Goal: Information Seeking & Learning: Find contact information

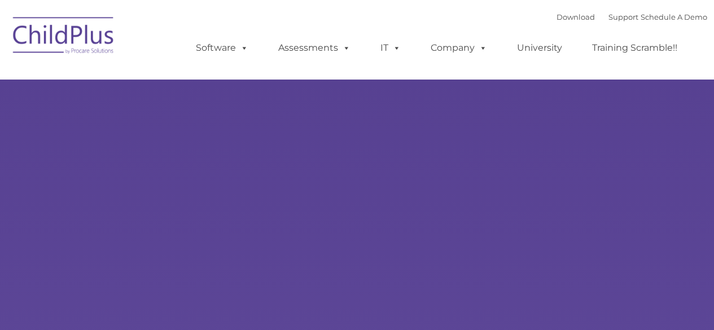
select select "MEDIUM"
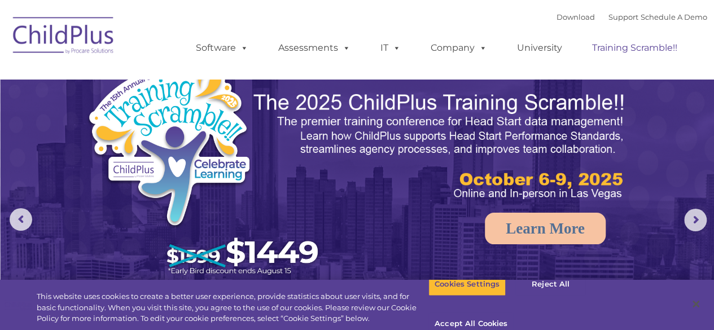
click at [648, 51] on link "Training Scramble!!" at bounding box center [635, 48] width 108 height 23
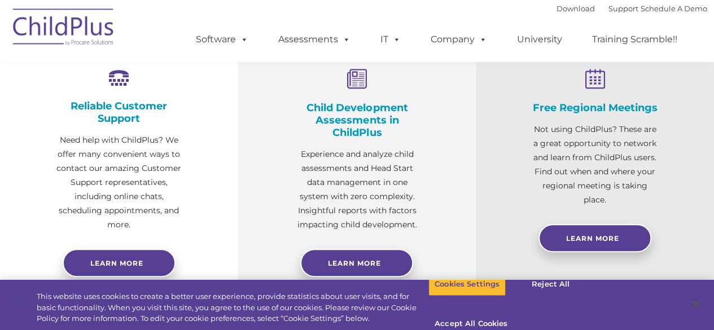
scroll to position [435, 0]
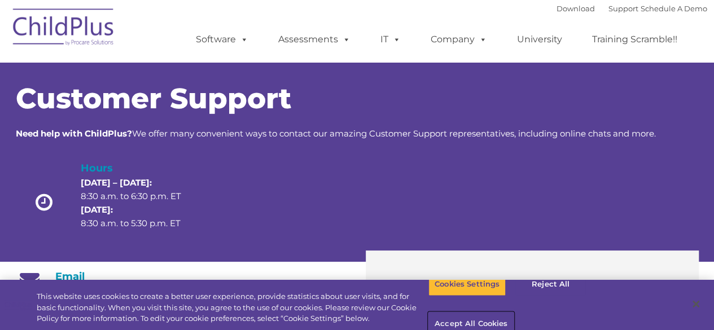
click at [514, 313] on button "Accept All Cookies" at bounding box center [470, 325] width 85 height 24
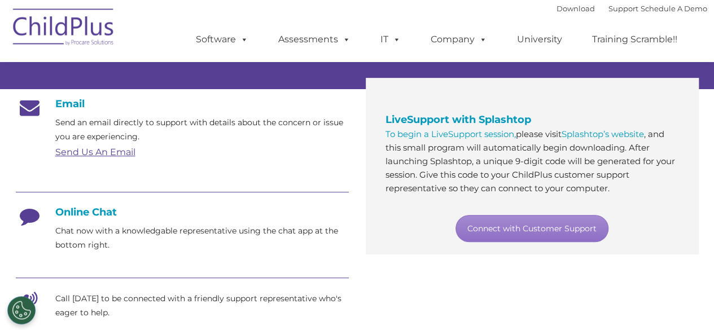
scroll to position [183, 0]
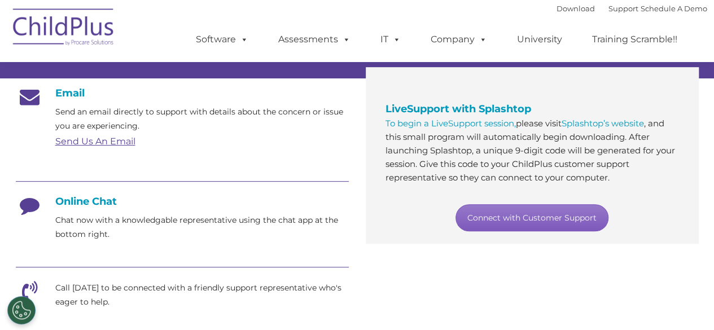
click at [507, 222] on link "Connect with Customer Support" at bounding box center [532, 217] width 153 height 27
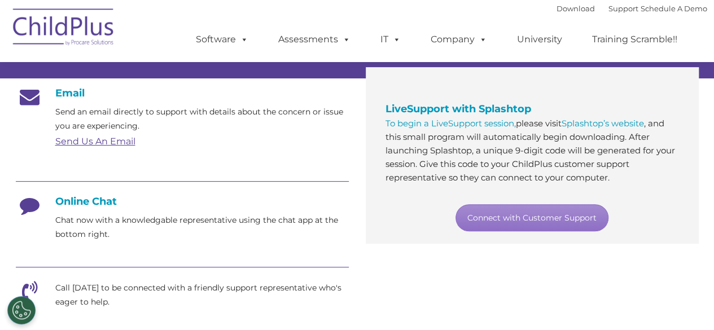
click at [85, 205] on h4 "Online Chat" at bounding box center [182, 201] width 333 height 12
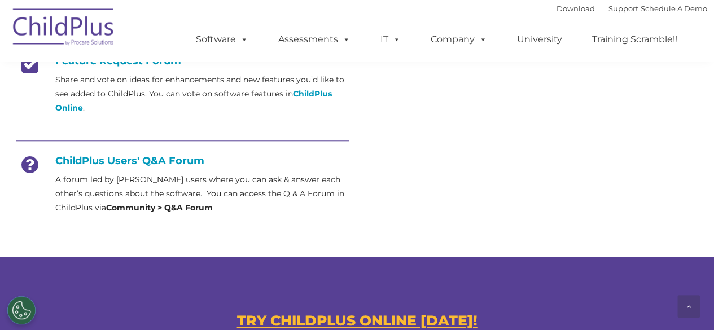
scroll to position [487, 0]
click at [137, 156] on h4 "ChildPlus Users' Q&A Forum" at bounding box center [182, 160] width 333 height 12
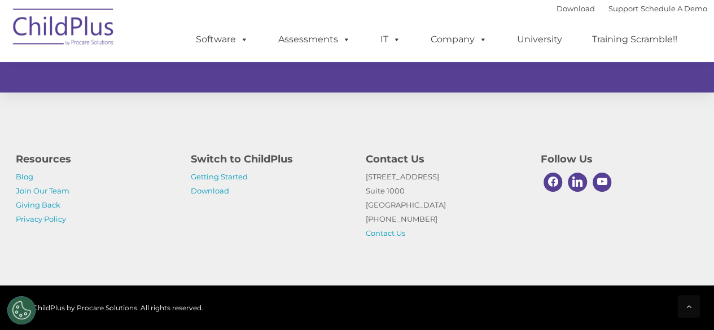
scroll to position [780, 0]
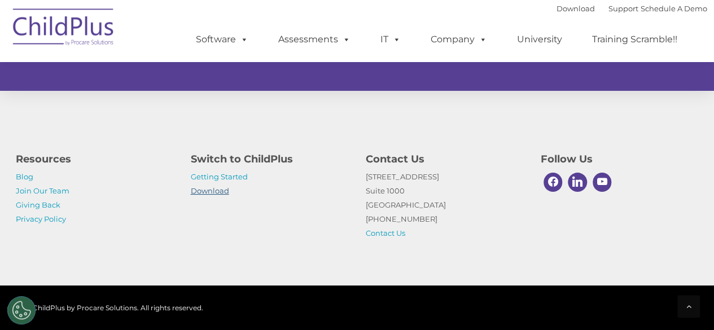
click at [212, 191] on link "Download" at bounding box center [210, 190] width 38 height 9
